Goal: Task Accomplishment & Management: Manage account settings

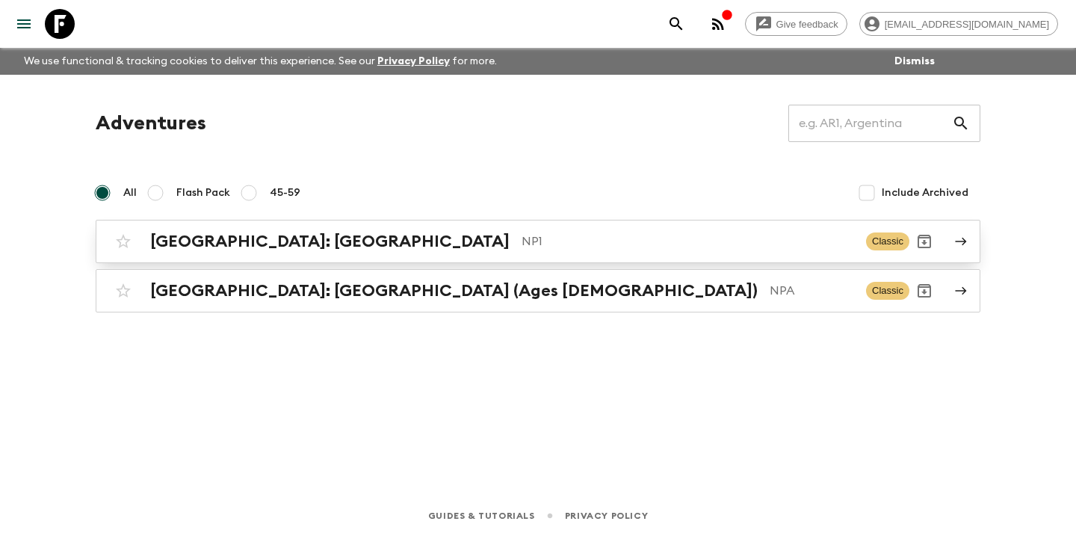
click at [521, 241] on p "NP1" at bounding box center [687, 241] width 332 height 18
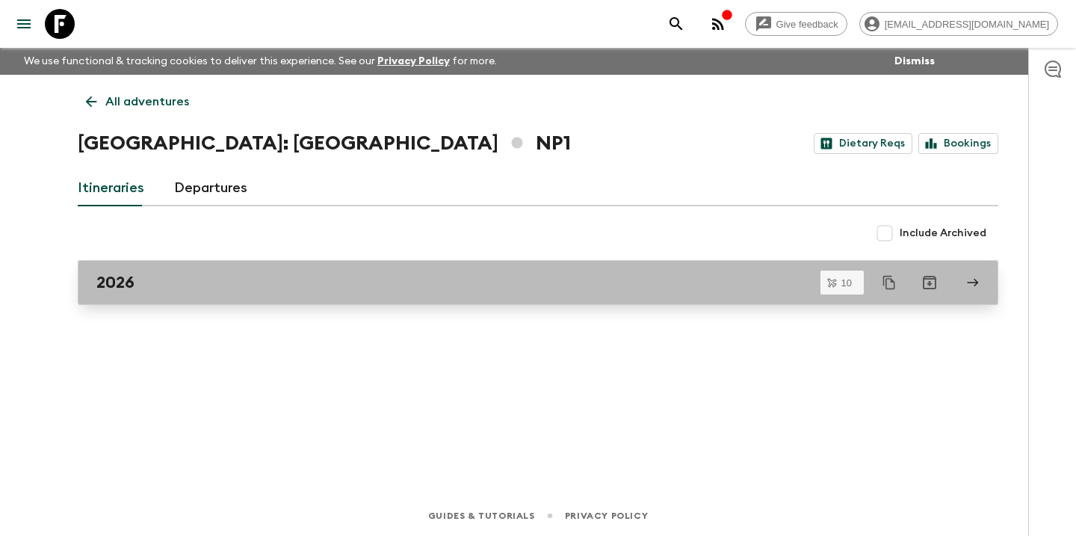
click at [161, 291] on div "2026" at bounding box center [523, 282] width 855 height 19
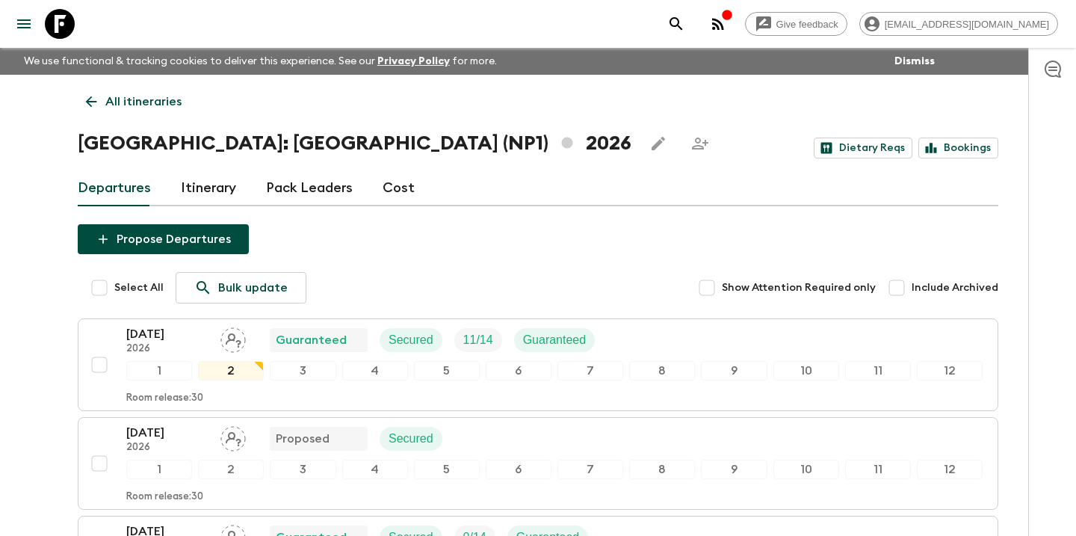
click at [397, 187] on link "Cost" at bounding box center [398, 188] width 32 height 36
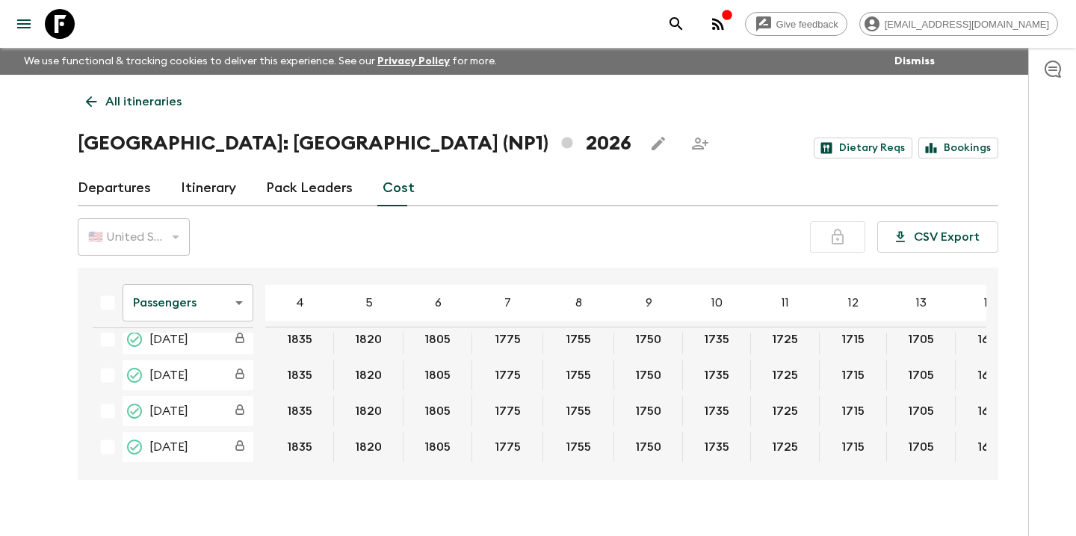
scroll to position [235, 0]
click at [241, 297] on body "Give feedback [EMAIL_ADDRESS][DOMAIN_NAME] We use functional & tracking cookies…" at bounding box center [538, 281] width 1076 height 562
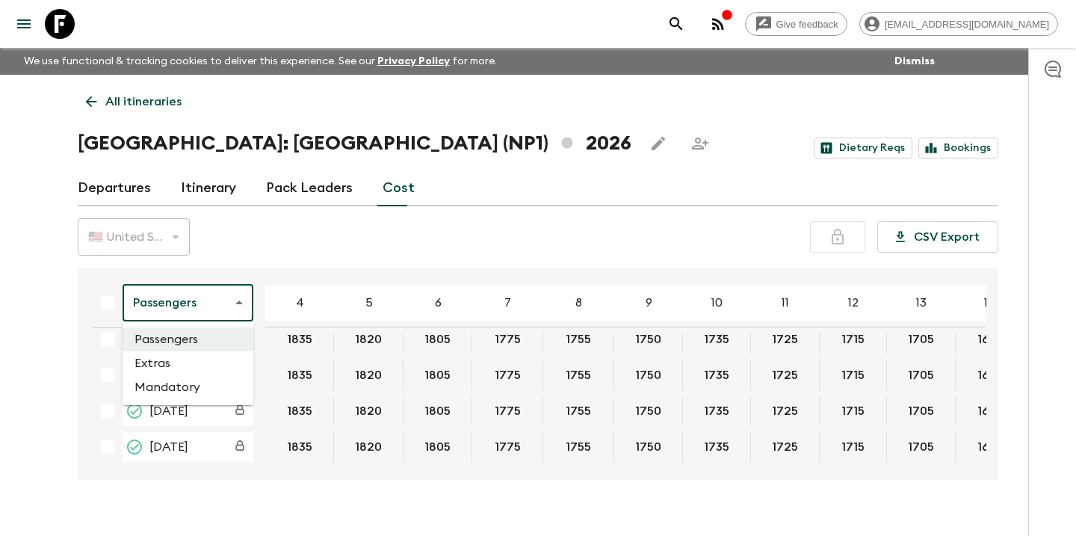
click at [170, 362] on li "Extras" at bounding box center [188, 363] width 131 height 24
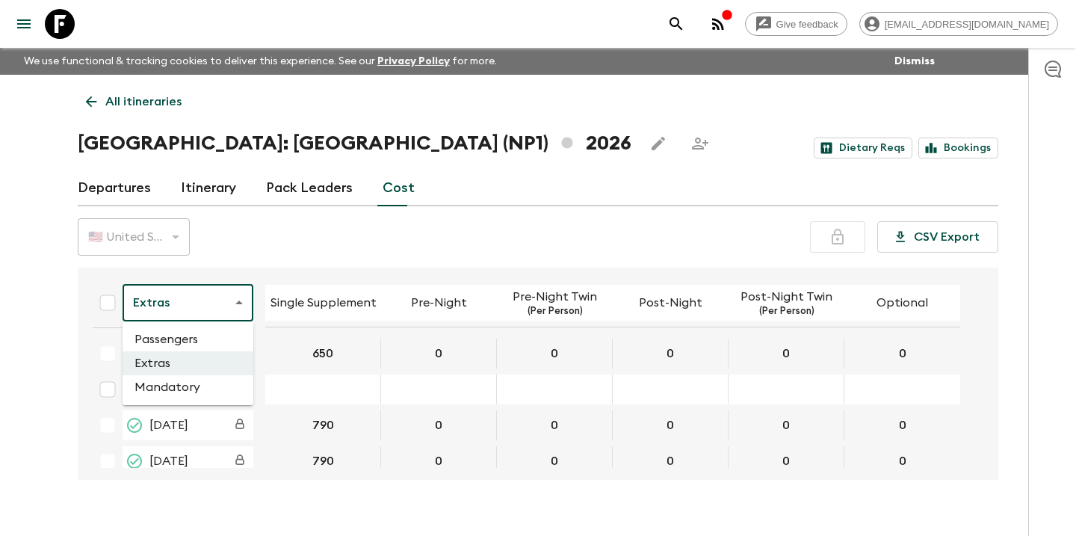
click at [248, 300] on body "Give feedback [EMAIL_ADDRESS][DOMAIN_NAME] We use functional & tracking cookies…" at bounding box center [538, 281] width 1076 height 562
click at [184, 391] on li "Mandatory" at bounding box center [188, 387] width 131 height 24
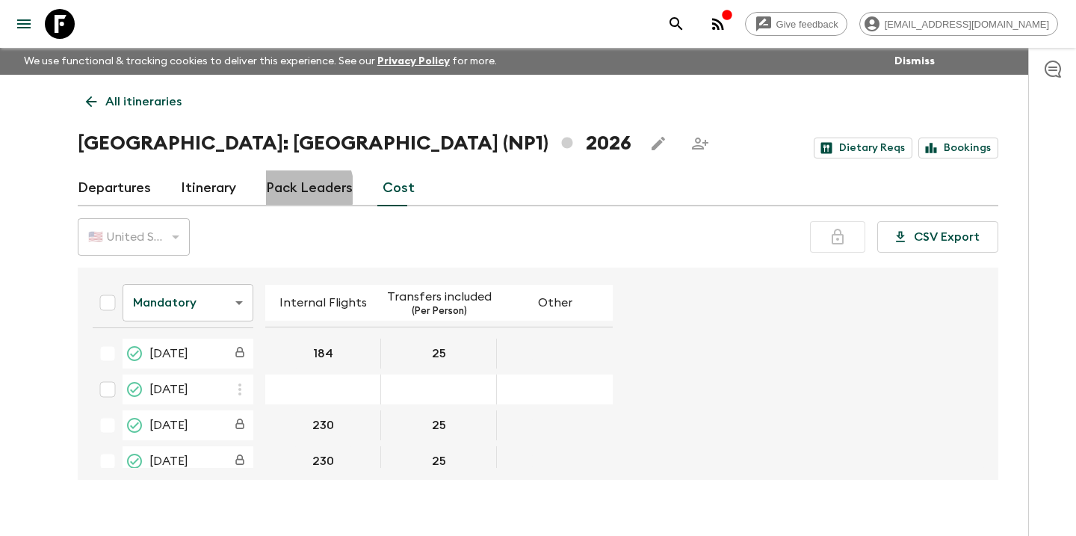
click at [288, 190] on link "Pack Leaders" at bounding box center [309, 188] width 87 height 36
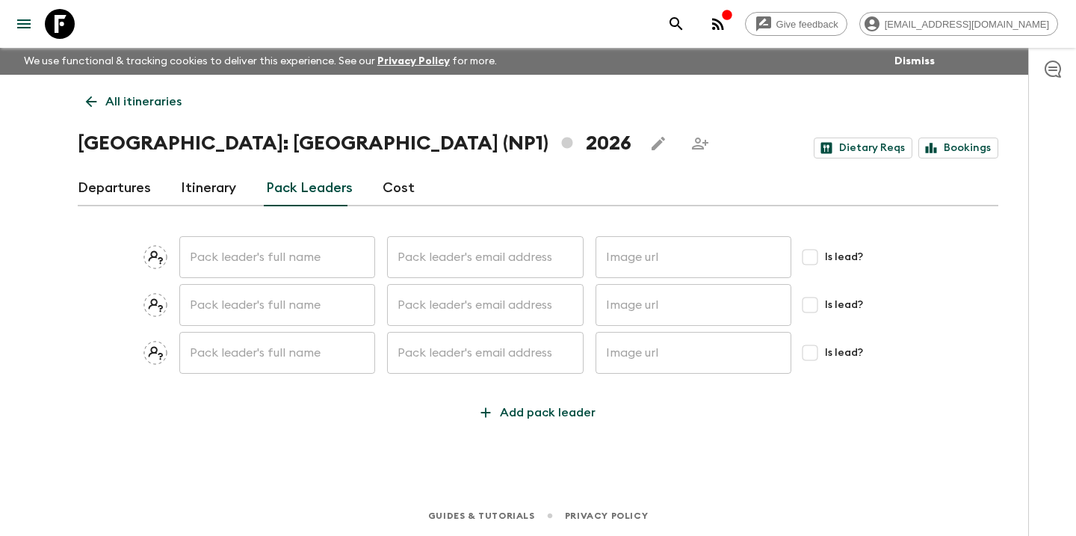
click at [213, 188] on link "Itinerary" at bounding box center [208, 188] width 55 height 36
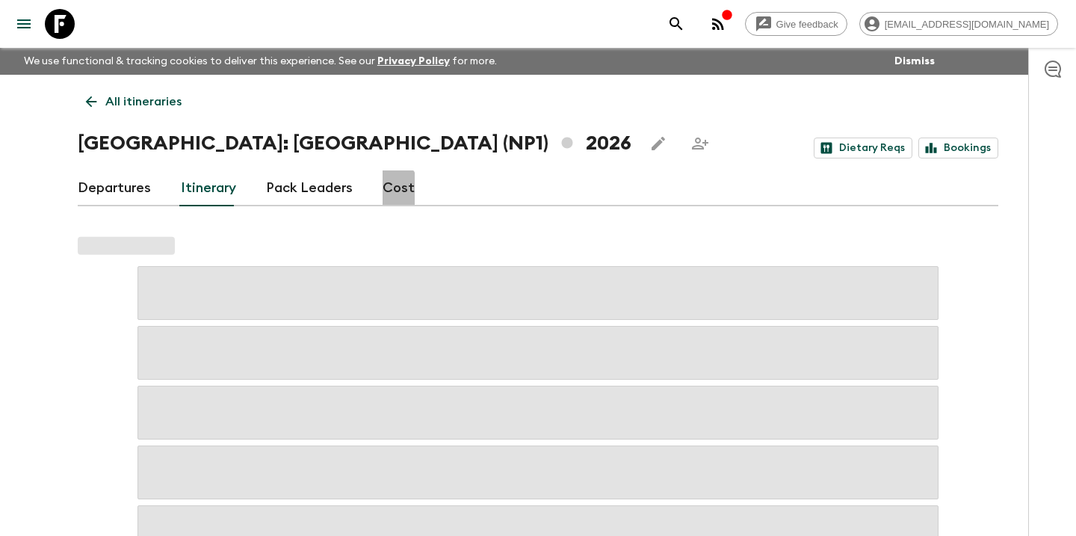
click at [382, 190] on link "Cost" at bounding box center [398, 188] width 32 height 36
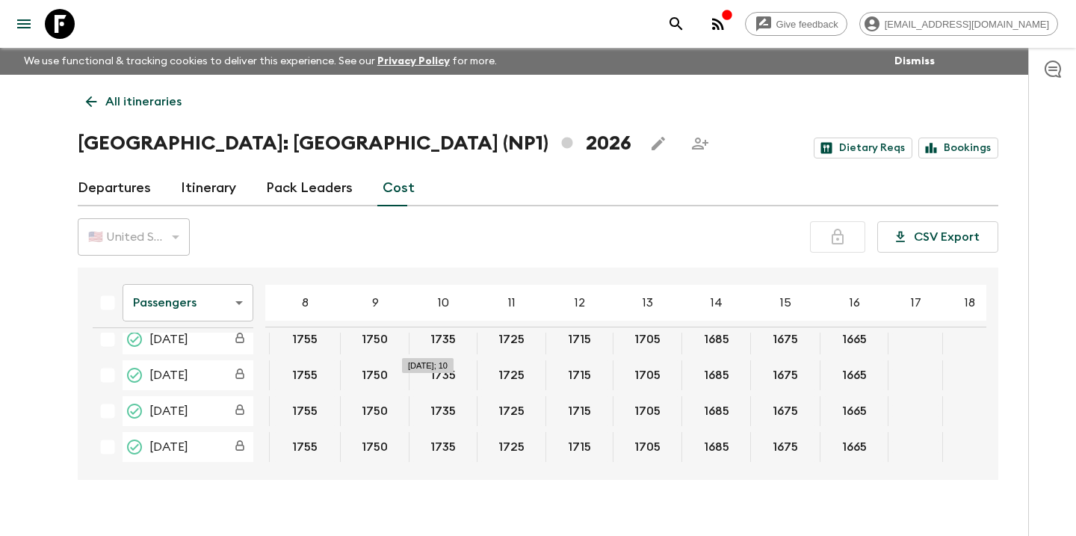
scroll to position [235, 273]
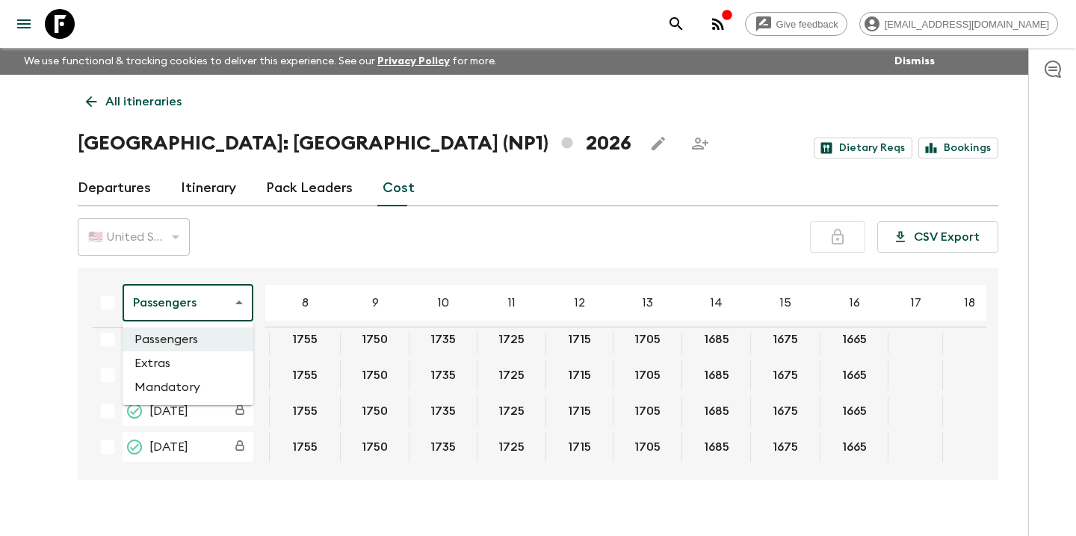
click at [220, 308] on body "Give feedback [EMAIL_ADDRESS][DOMAIN_NAME] We use functional & tracking cookies…" at bounding box center [538, 281] width 1076 height 562
click at [182, 359] on li "Extras" at bounding box center [188, 363] width 131 height 24
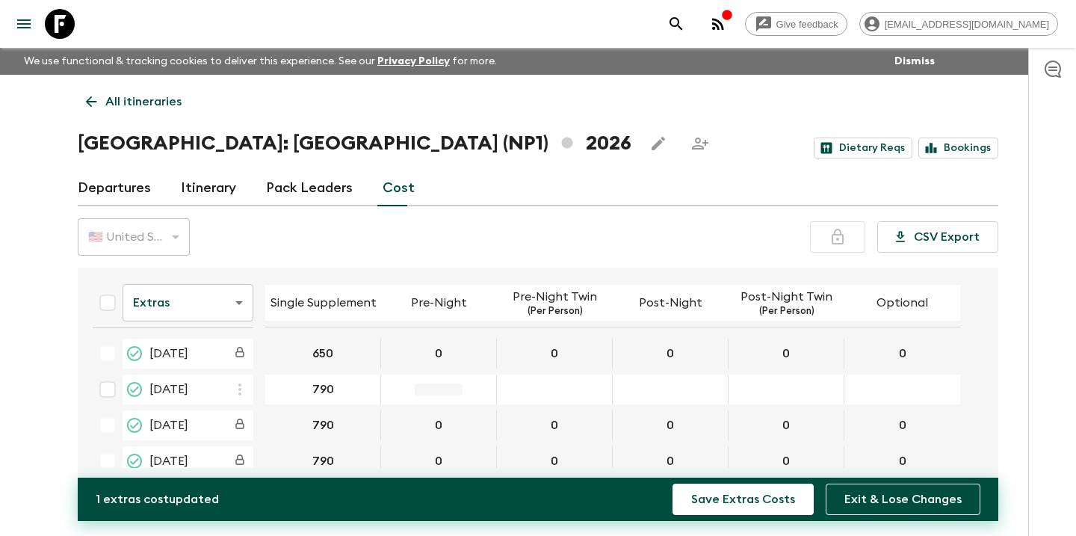
type input "790"
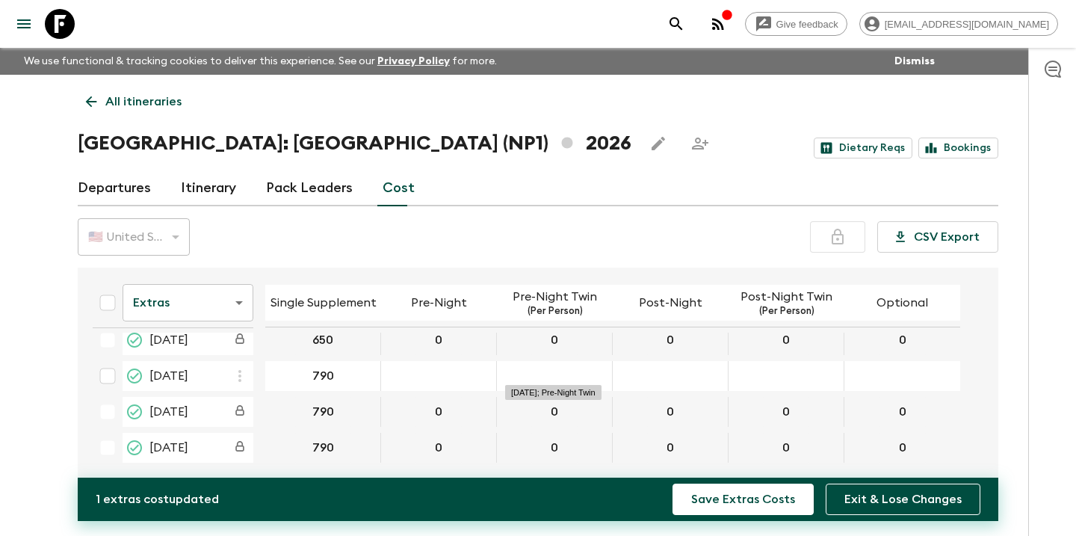
scroll to position [9, 0]
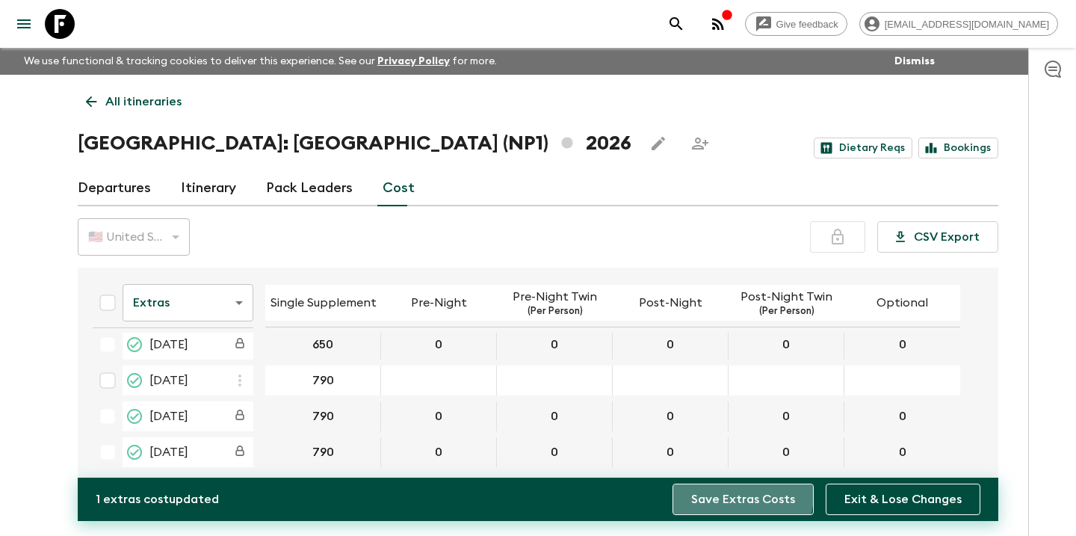
click at [741, 494] on button "Save Extras Costs" at bounding box center [742, 498] width 141 height 31
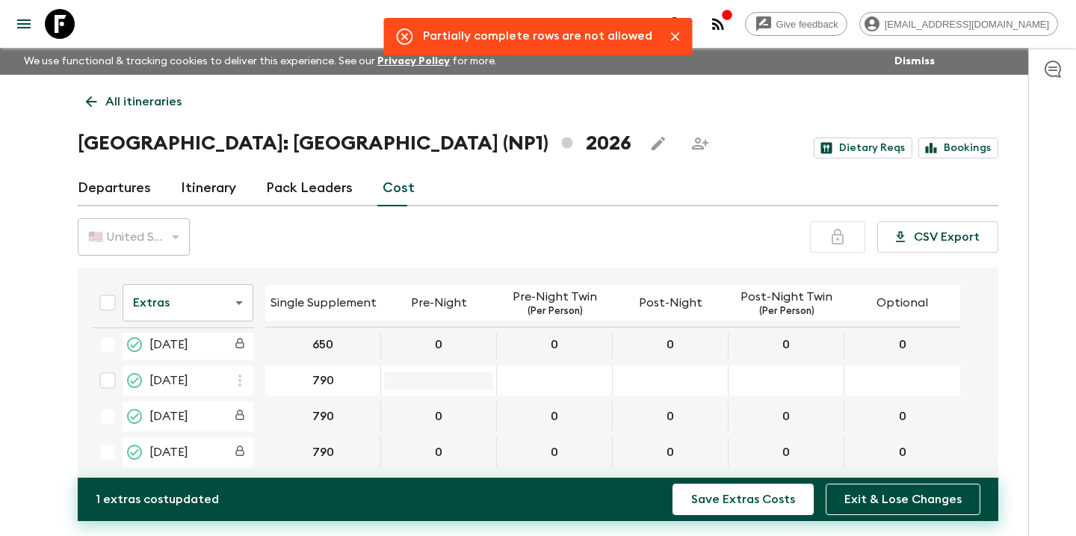
click at [433, 379] on input "03 Apr 2026; Pre-Night" at bounding box center [438, 380] width 109 height 17
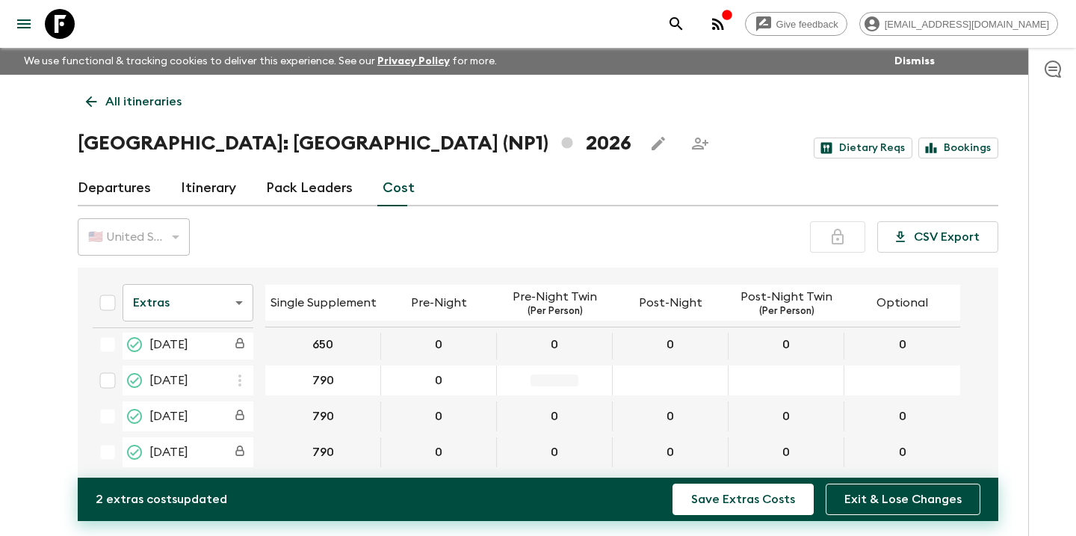
type input "0"
click at [893, 386] on div "03 Apr 2026; Optional" at bounding box center [902, 380] width 116 height 30
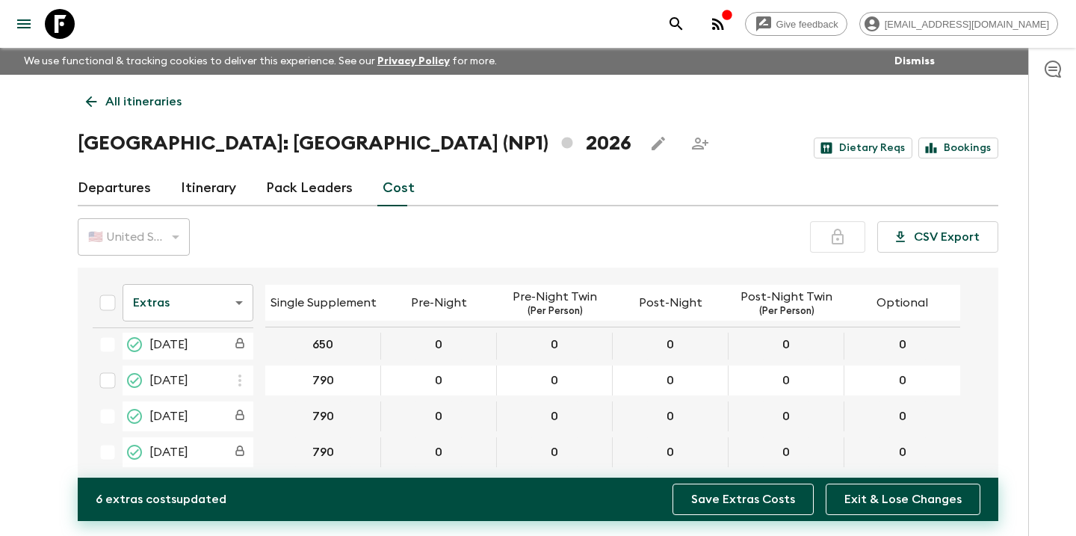
type input "0"
click at [746, 506] on button "Save Extras Costs" at bounding box center [742, 498] width 141 height 31
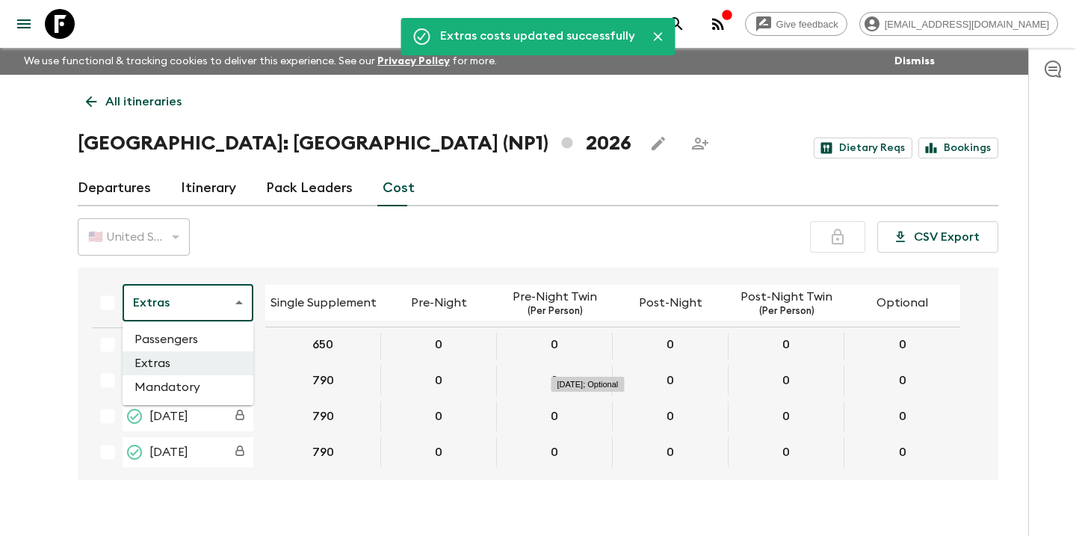
click at [237, 294] on body "Give feedback [EMAIL_ADDRESS][DOMAIN_NAME] We use functional & tracking cookies…" at bounding box center [538, 281] width 1076 height 562
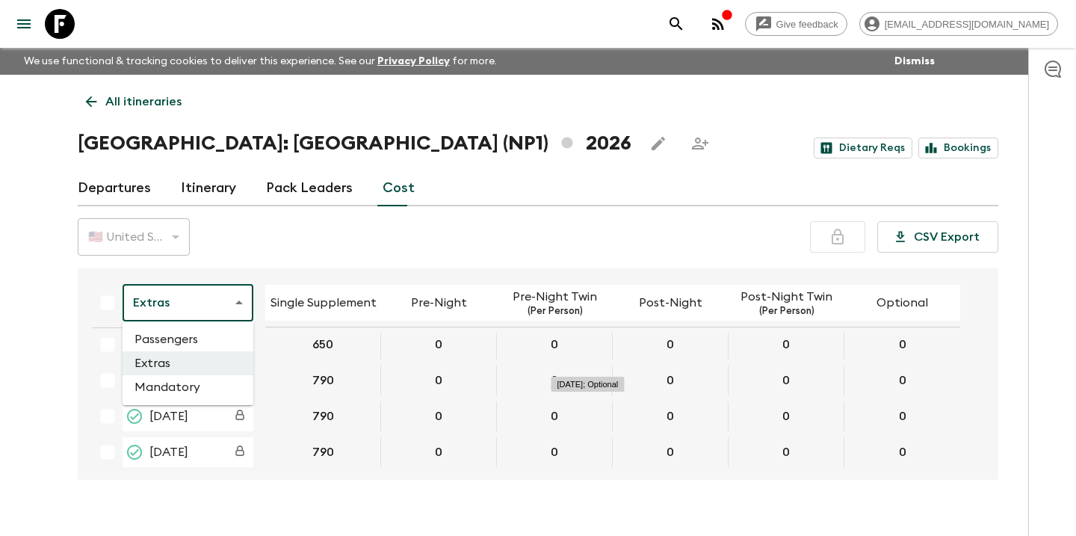
click at [182, 393] on li "Mandatory" at bounding box center [188, 387] width 131 height 24
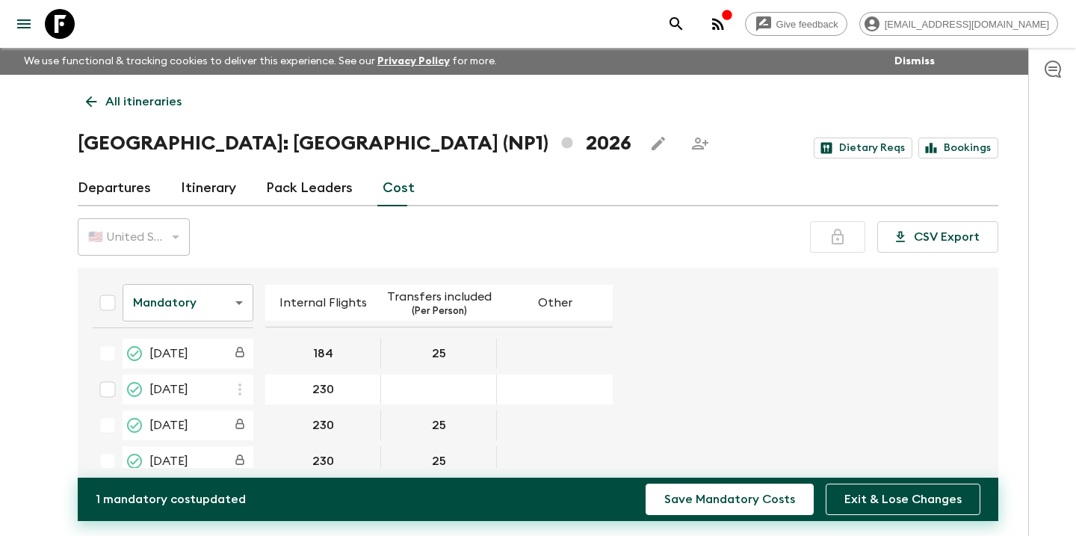
type input "230"
click at [450, 385] on div "03 Apr 2026; Transfers included" at bounding box center [439, 389] width 116 height 30
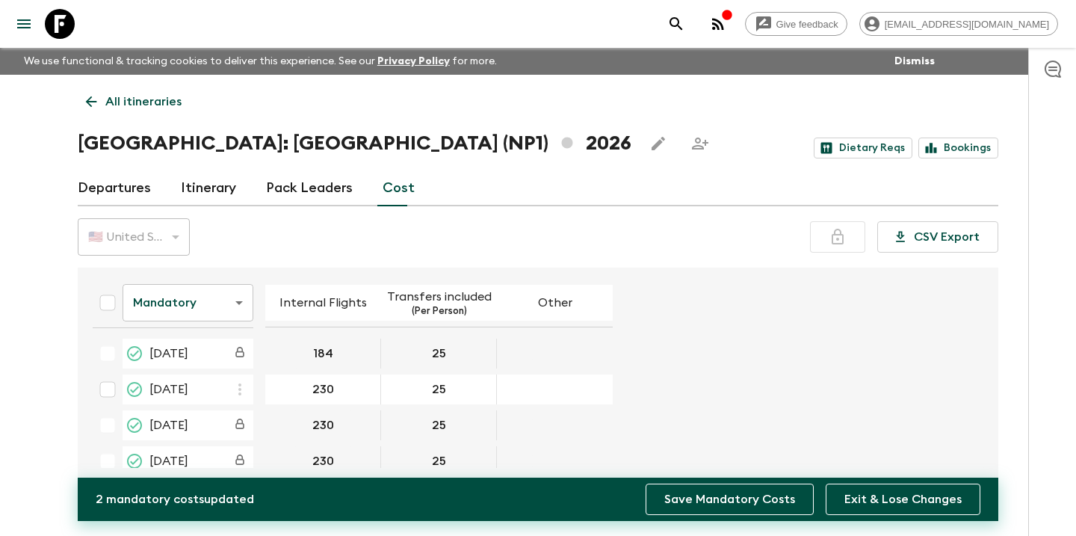
type input "25"
click at [701, 495] on button "Save Mandatory Costs" at bounding box center [729, 498] width 168 height 31
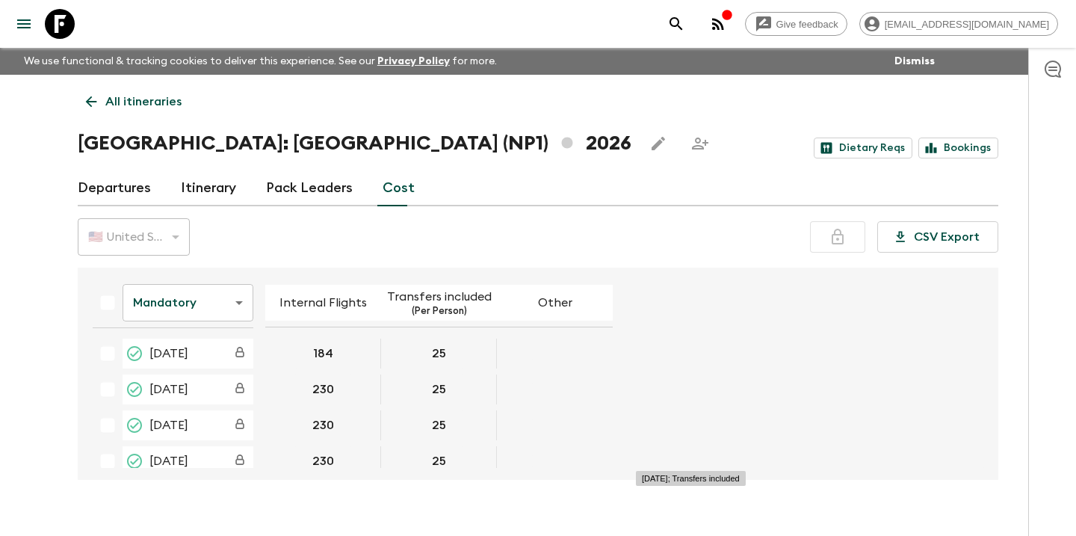
click at [209, 301] on body "Give feedback [EMAIL_ADDRESS][DOMAIN_NAME] We use functional & tracking cookies…" at bounding box center [538, 281] width 1076 height 562
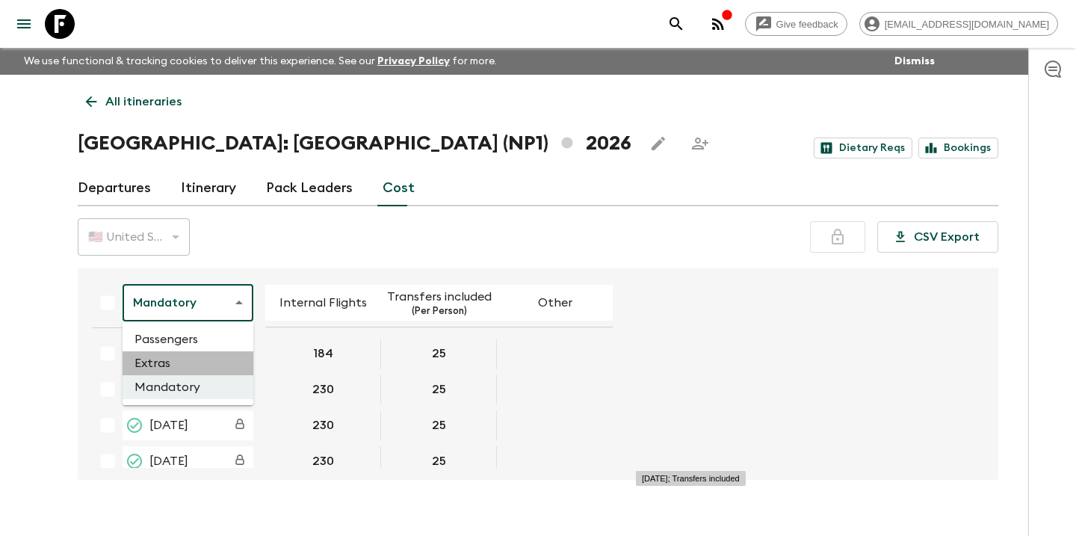
click at [186, 365] on li "Extras" at bounding box center [188, 363] width 131 height 24
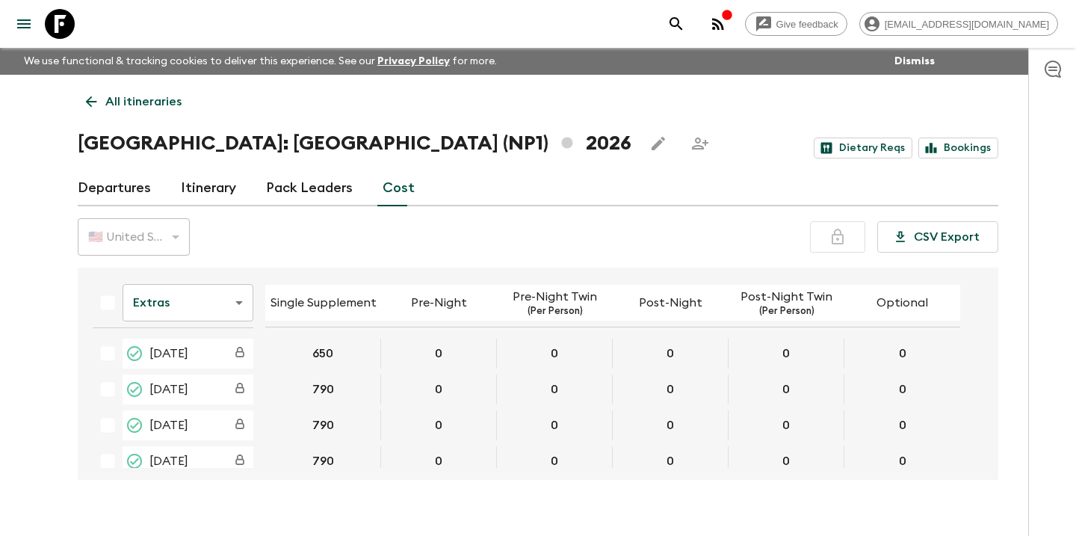
click at [204, 305] on body "Give feedback [EMAIL_ADDRESS][DOMAIN_NAME] We use functional & tracking cookies…" at bounding box center [538, 281] width 1076 height 562
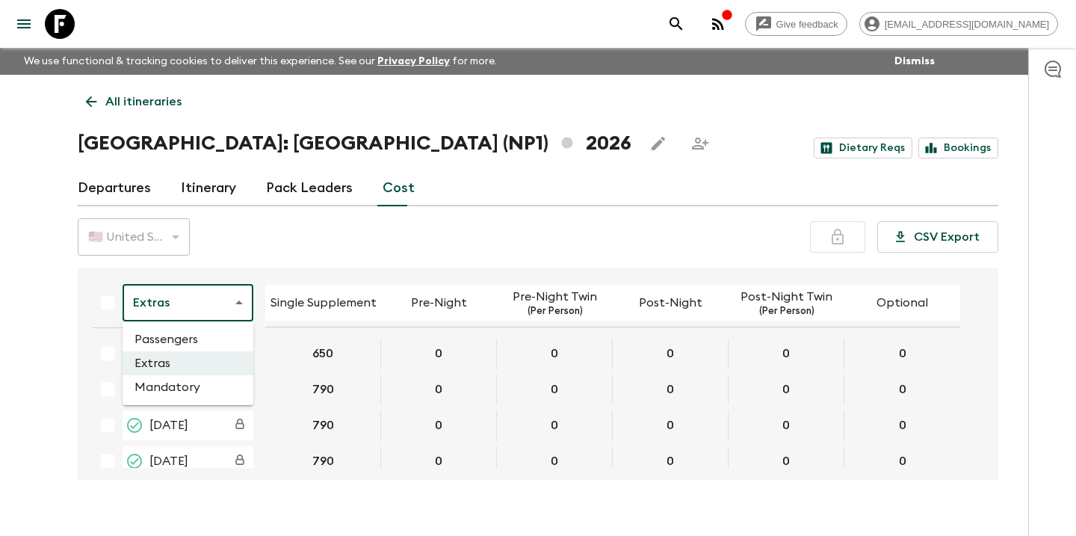
click at [187, 386] on li "Mandatory" at bounding box center [188, 387] width 131 height 24
